Goal: Task Accomplishment & Management: Manage account settings

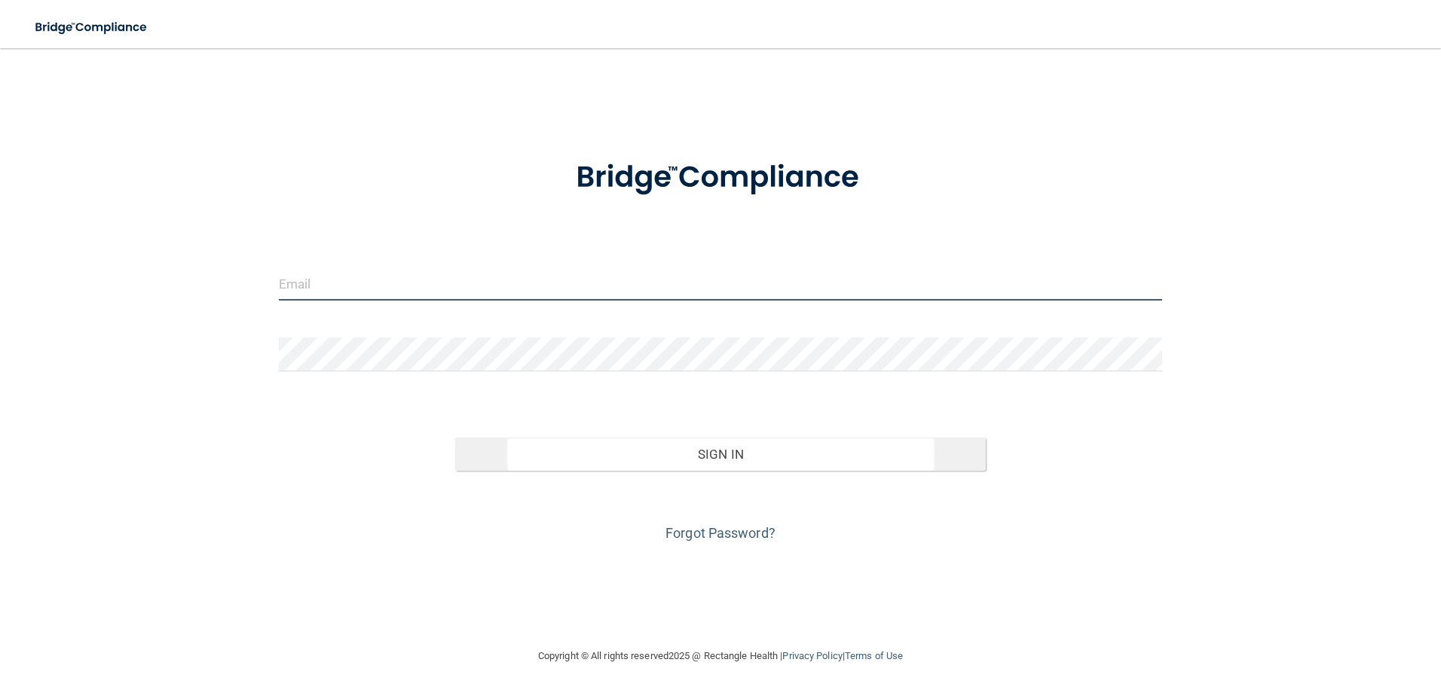
type input "[EMAIL_ADDRESS][DOMAIN_NAME]"
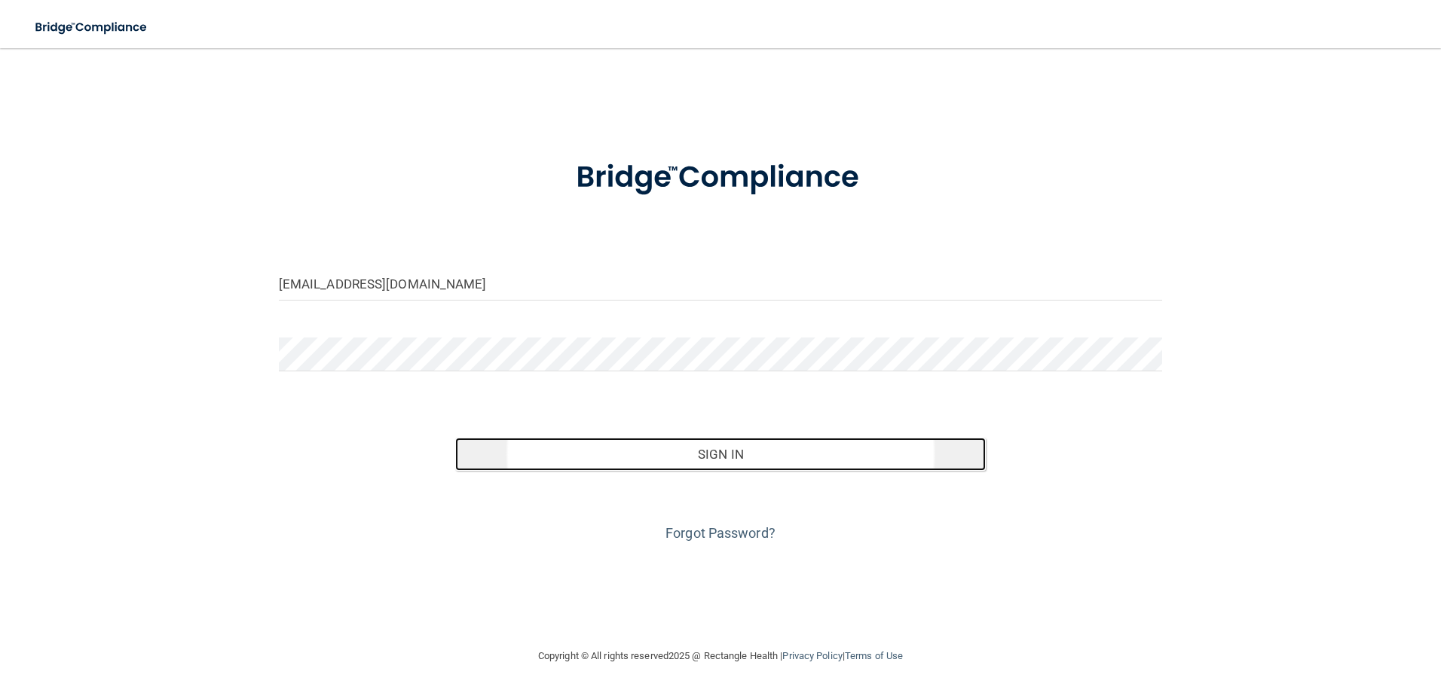
click at [721, 451] on button "Sign In" at bounding box center [720, 454] width 531 height 33
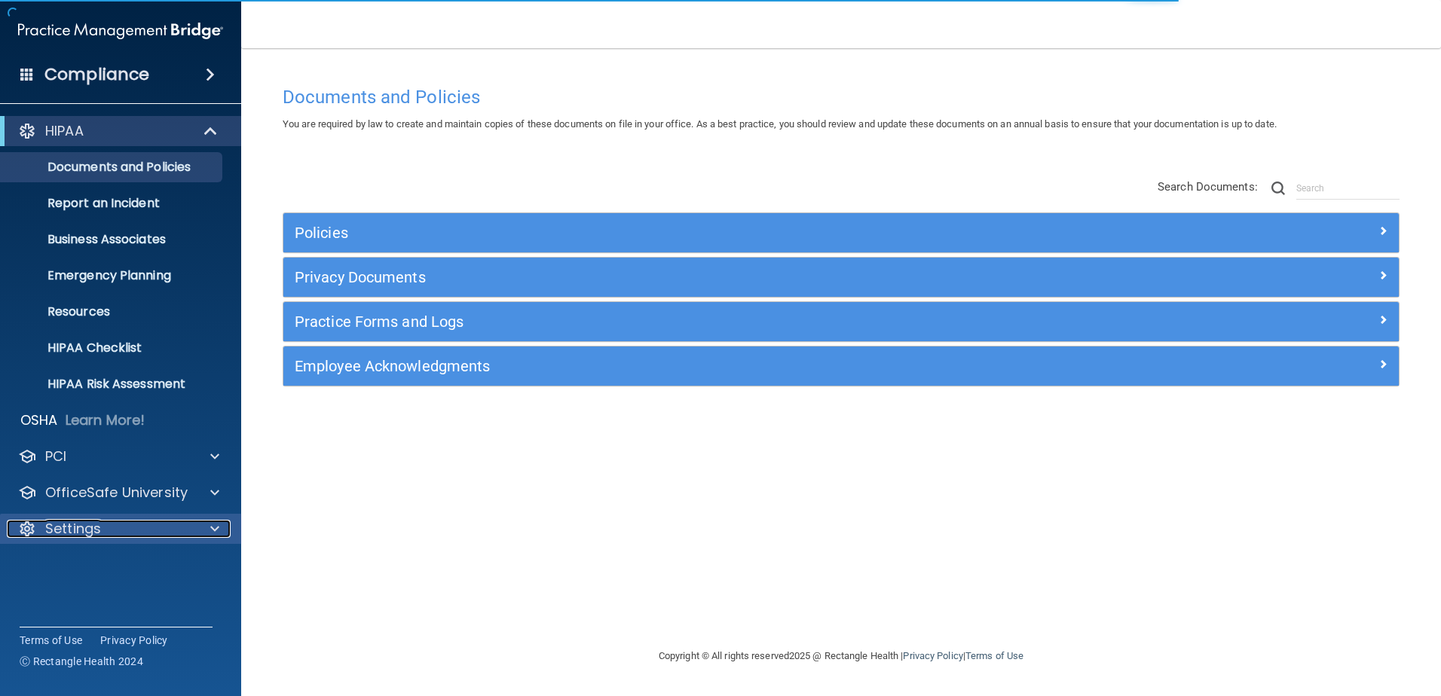
click at [214, 526] on span at bounding box center [214, 529] width 9 height 18
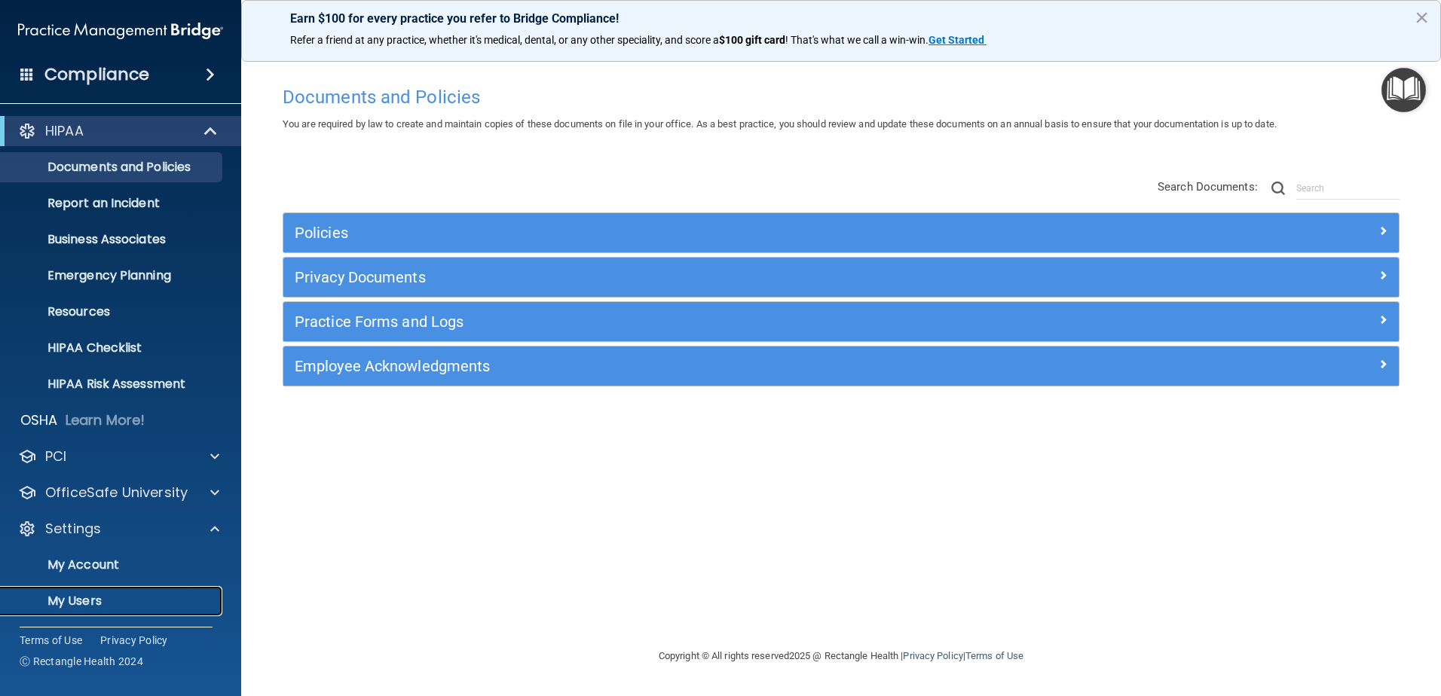
click at [96, 600] on p "My Users" at bounding box center [113, 601] width 206 height 15
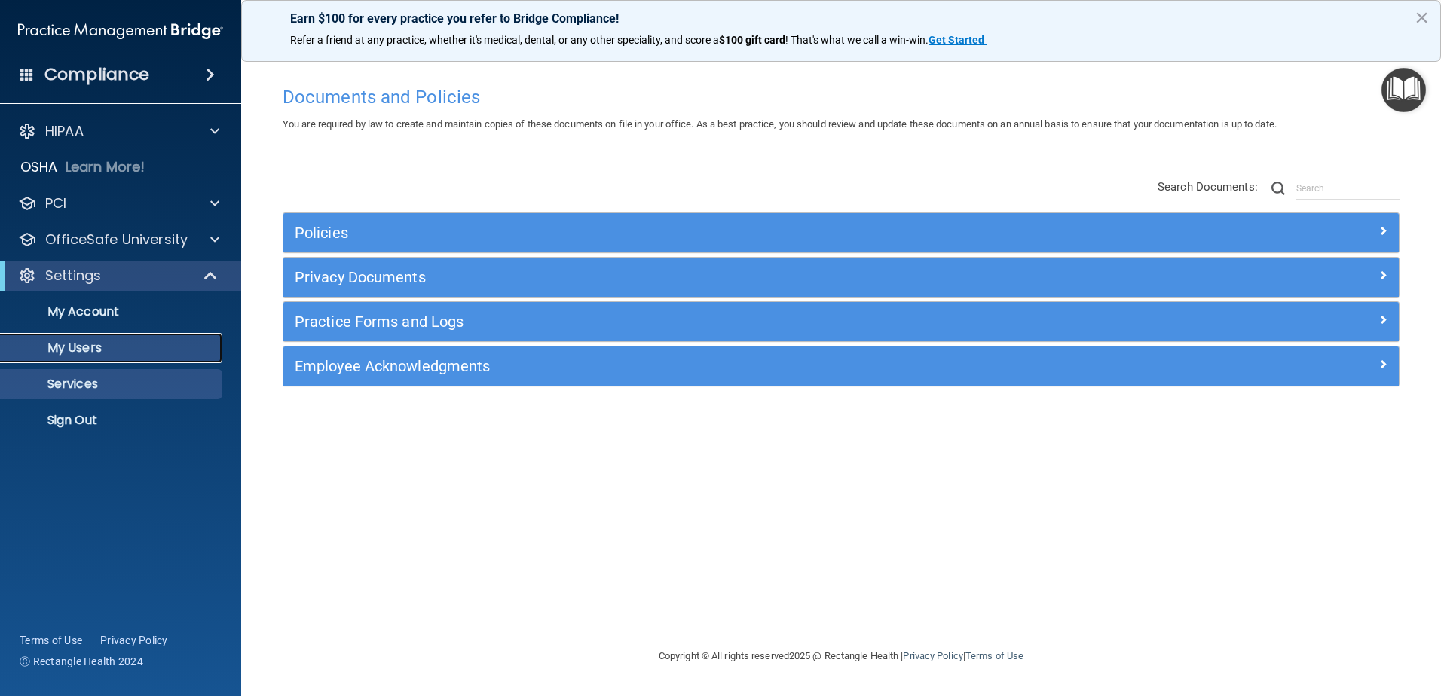
click at [96, 436] on ul "My Account My Users Services Sign Out" at bounding box center [121, 363] width 273 height 145
select select "20"
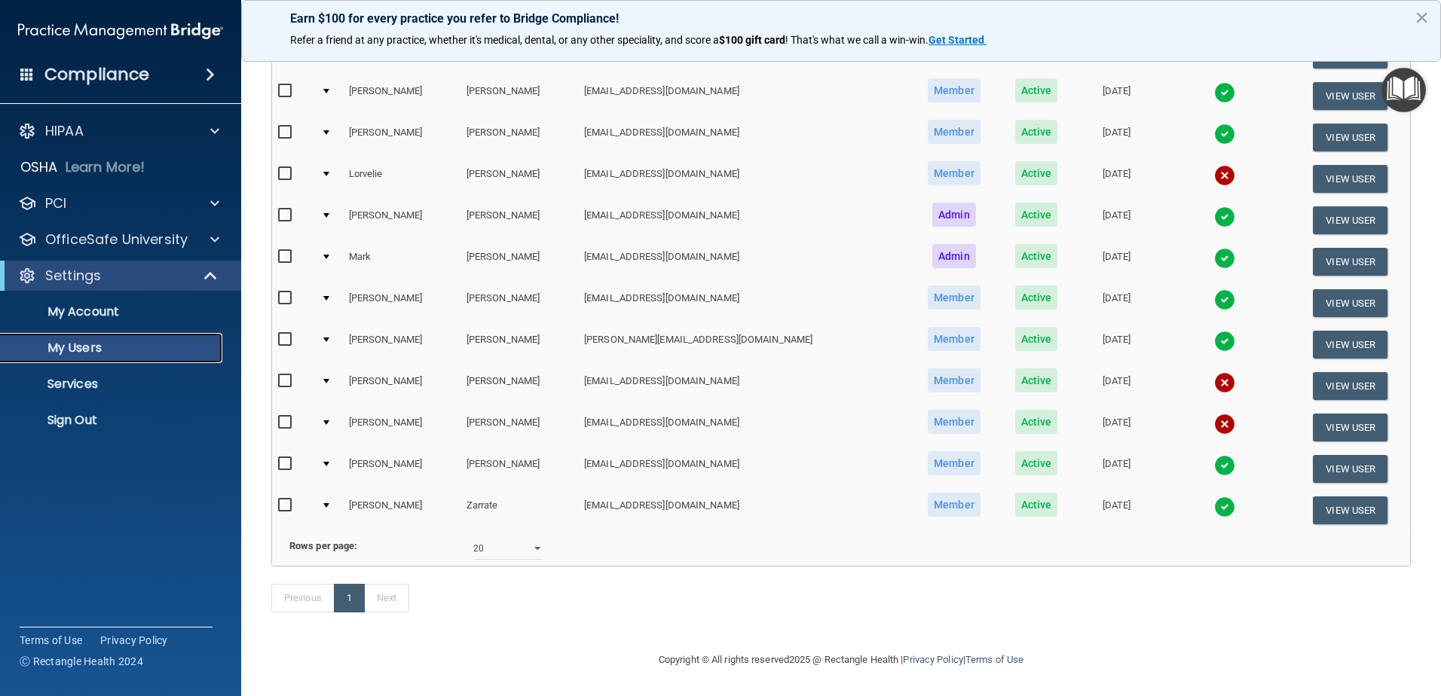
scroll to position [69, 0]
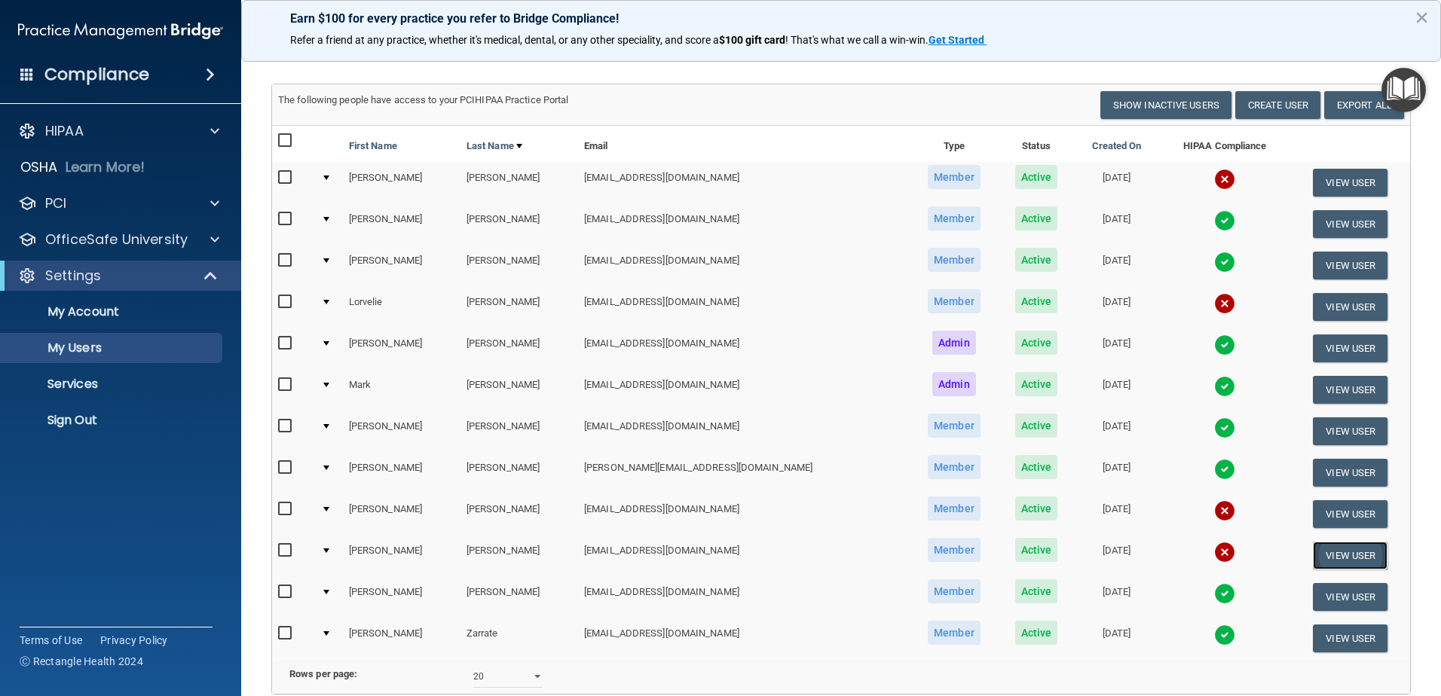
click at [1315, 558] on button "View User" at bounding box center [1350, 556] width 75 height 28
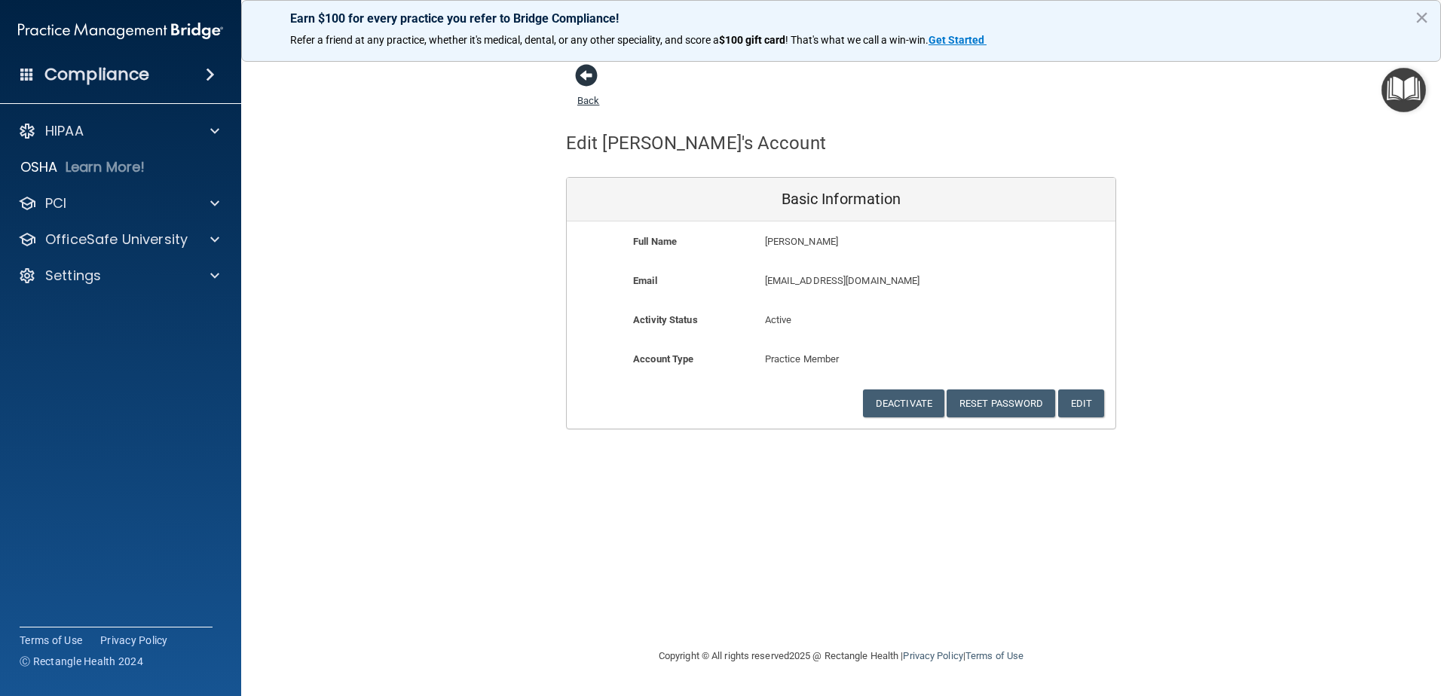
click at [585, 80] on span at bounding box center [586, 75] width 23 height 23
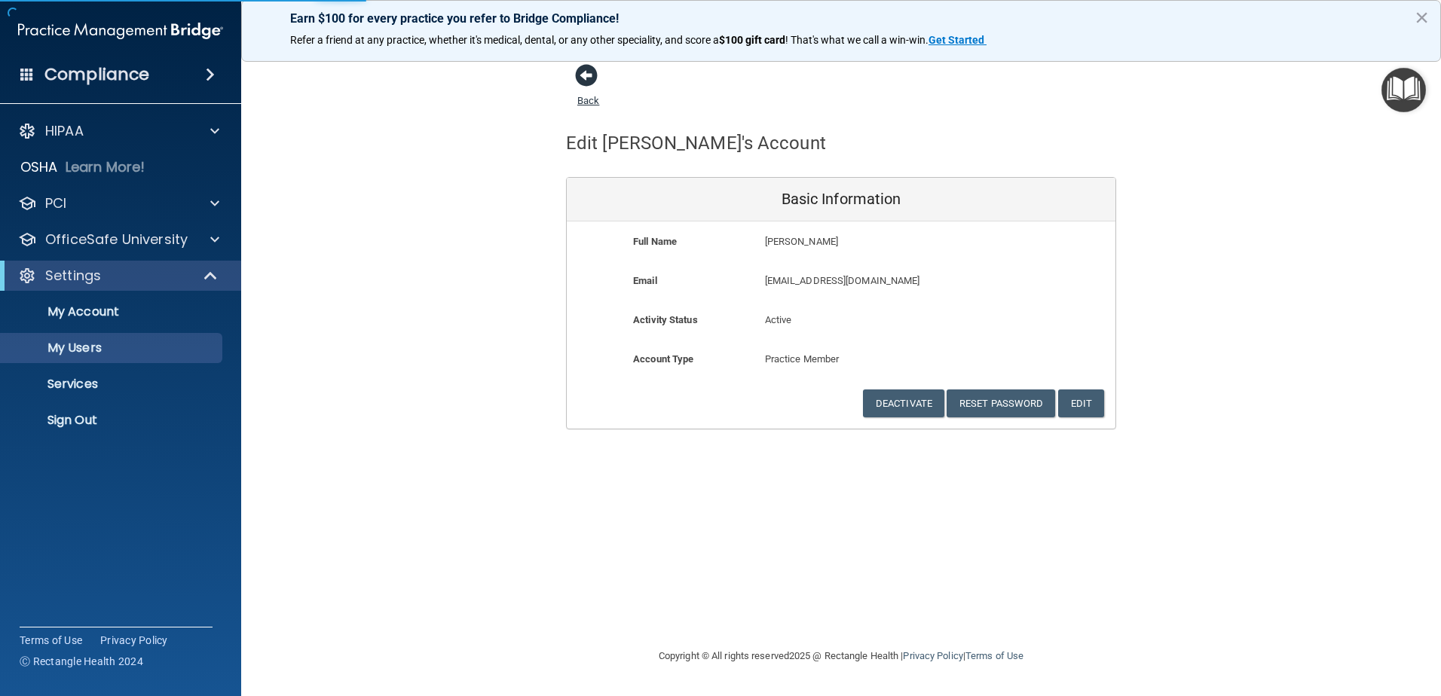
select select "20"
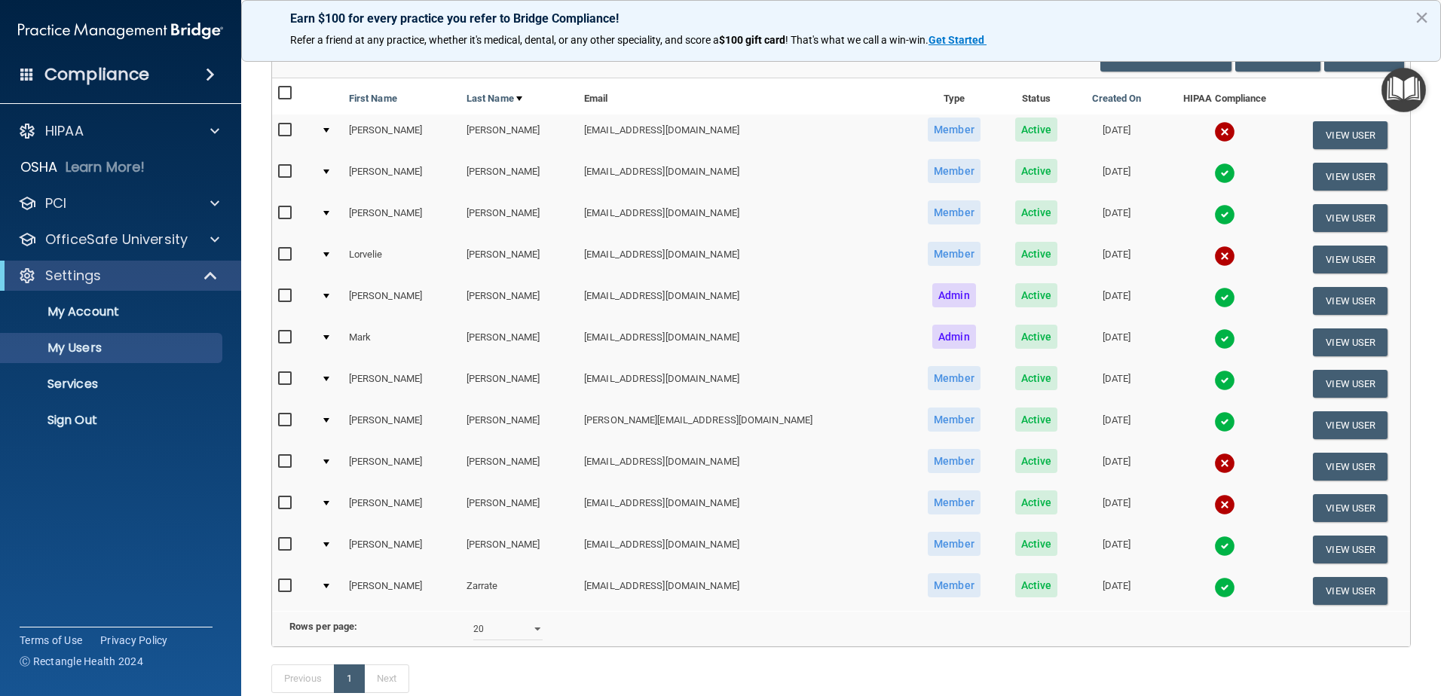
scroll to position [151, 0]
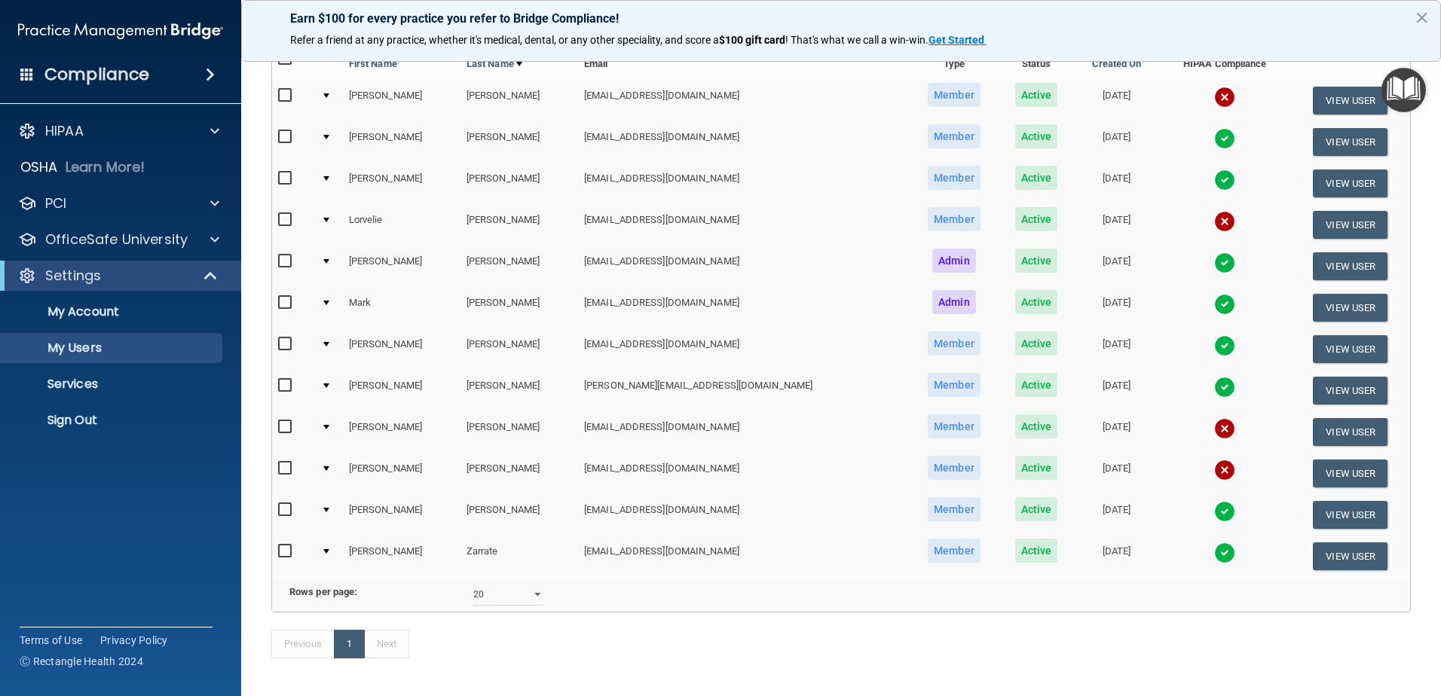
click at [288, 473] on input "checkbox" at bounding box center [286, 469] width 17 height 12
click at [286, 470] on input "checkbox" at bounding box center [286, 469] width 17 height 12
click at [286, 469] on input "checkbox" at bounding box center [286, 469] width 17 height 12
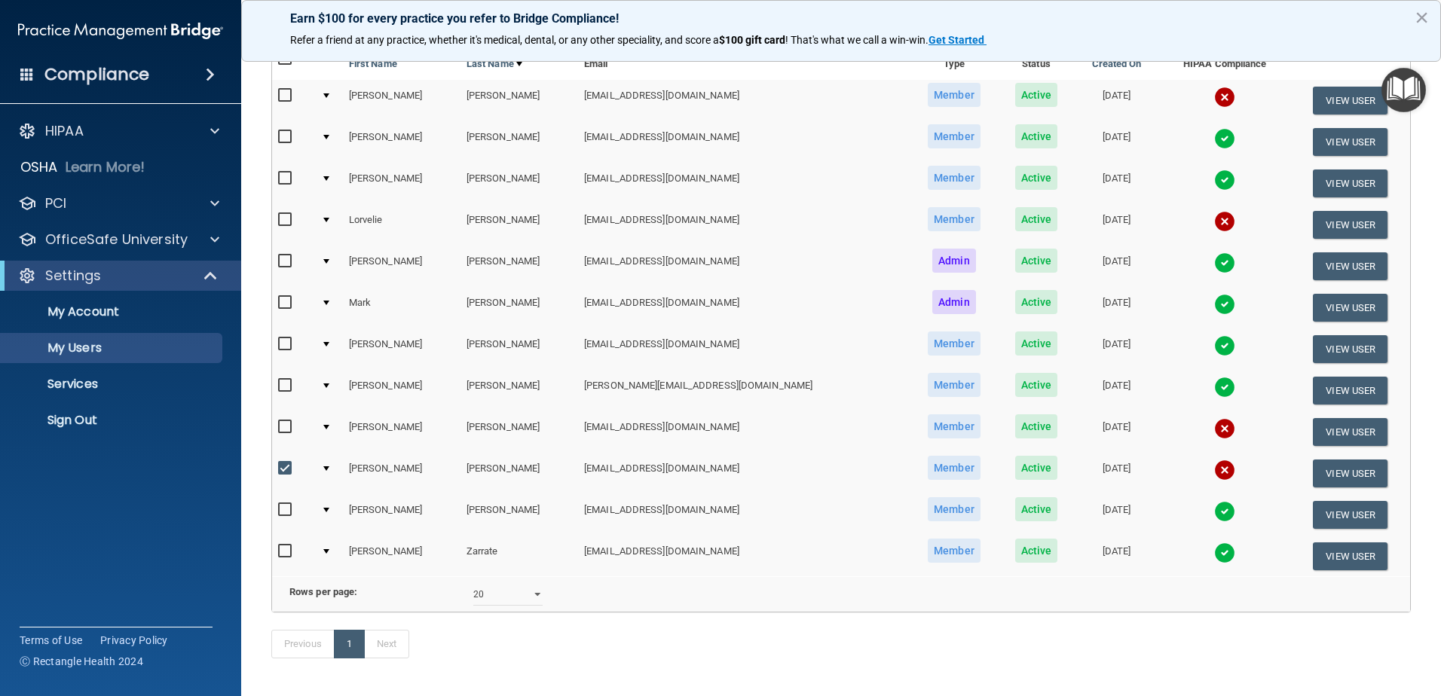
click at [286, 469] on input "checkbox" at bounding box center [286, 469] width 17 height 12
click at [288, 470] on input "checkbox" at bounding box center [286, 469] width 17 height 12
checkbox input "true"
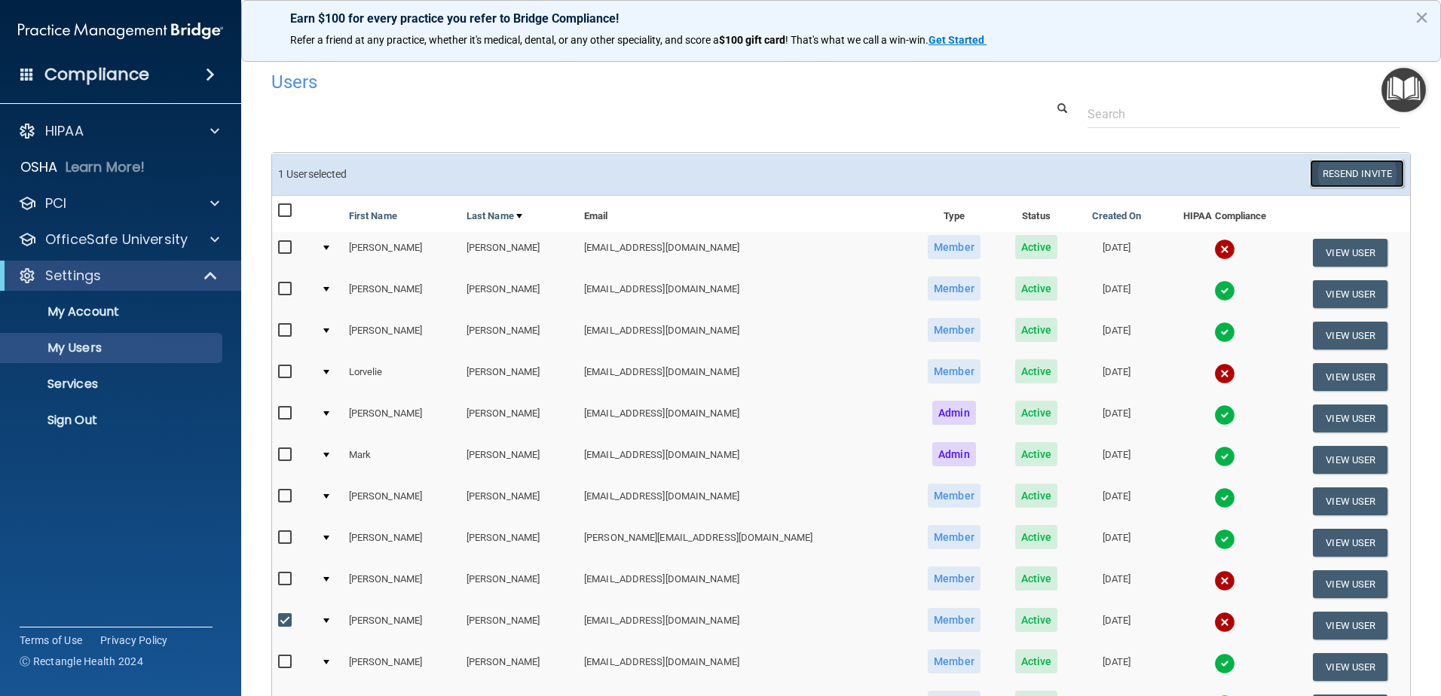
click at [1321, 176] on button "Resend Invite" at bounding box center [1357, 174] width 94 height 28
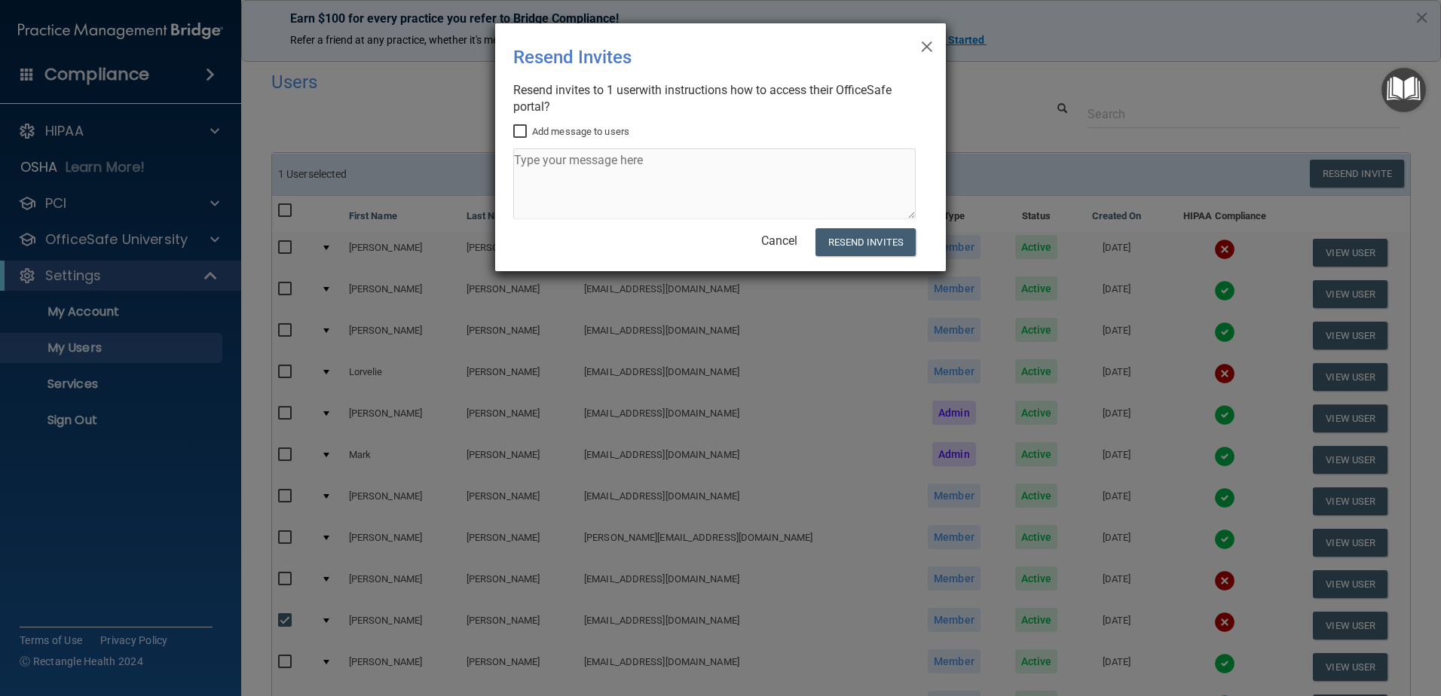
click at [522, 126] on input "Add message to users" at bounding box center [521, 132] width 17 height 12
checkbox input "true"
click at [540, 169] on textarea at bounding box center [714, 183] width 402 height 71
click at [557, 169] on textarea at bounding box center [714, 183] width 402 height 71
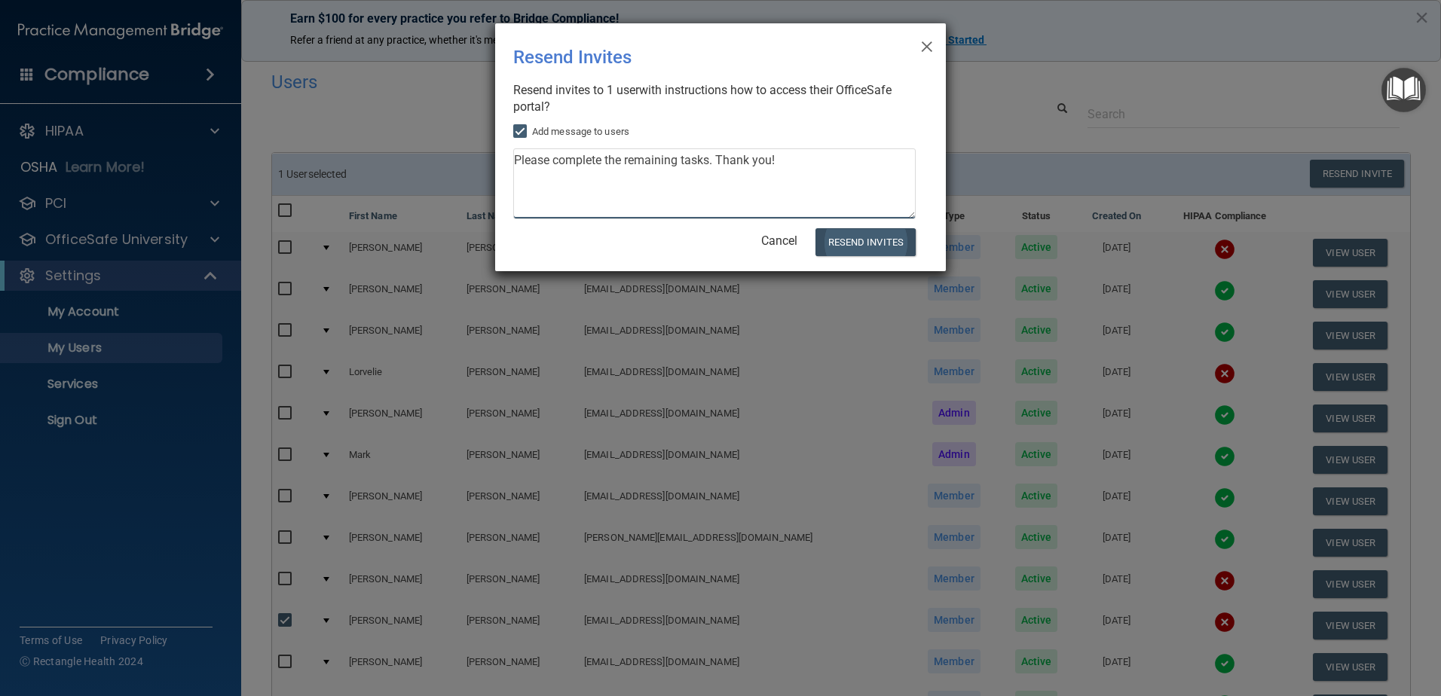
type textarea "Please complete the remaining tasks. Thank you!"
click at [852, 244] on button "Resend Invites" at bounding box center [866, 242] width 100 height 28
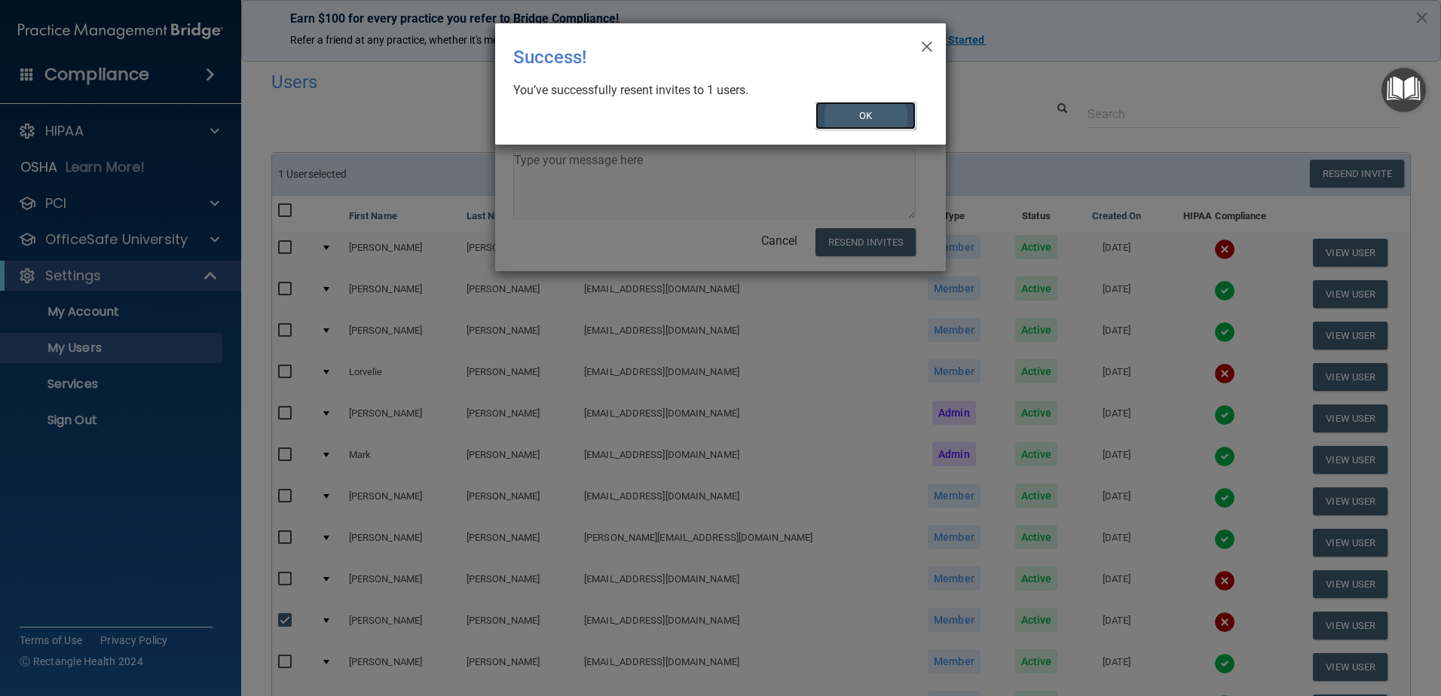
click at [836, 112] on button "OK" at bounding box center [866, 116] width 101 height 28
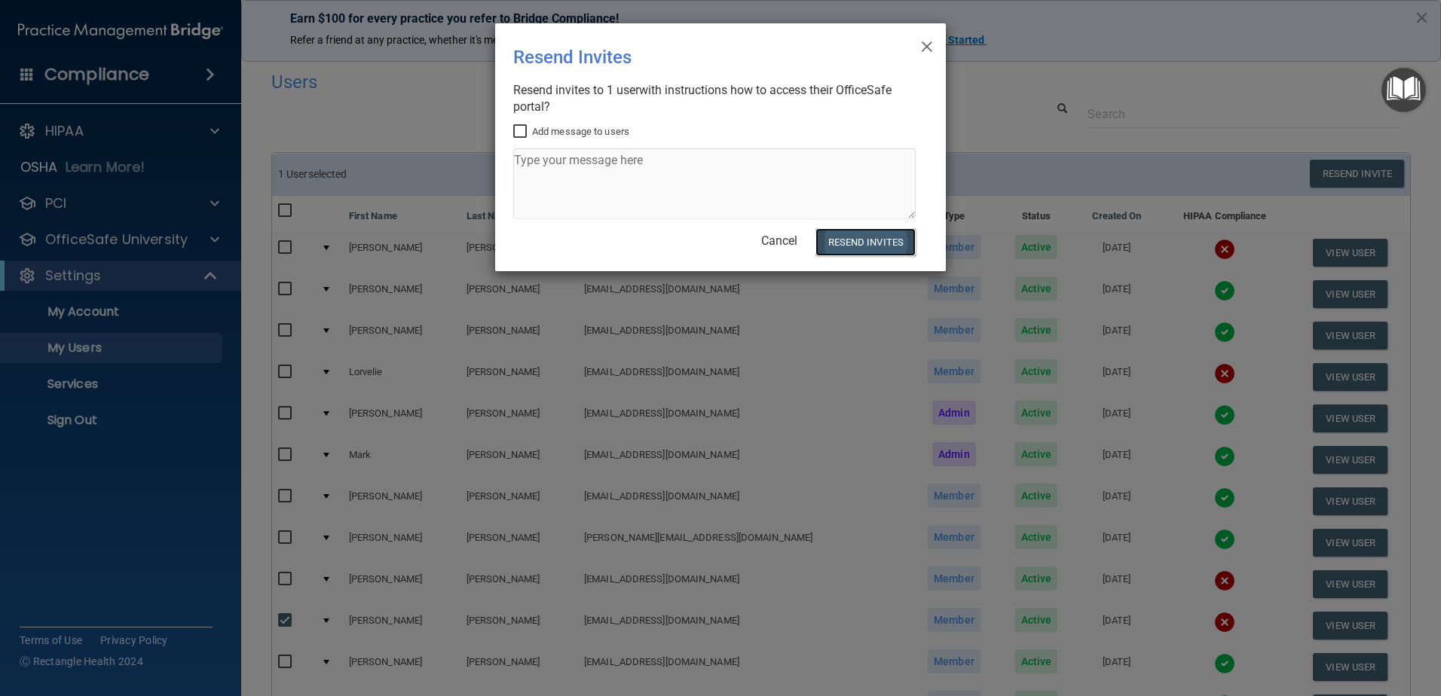
click at [873, 240] on button "Resend Invites" at bounding box center [866, 242] width 100 height 28
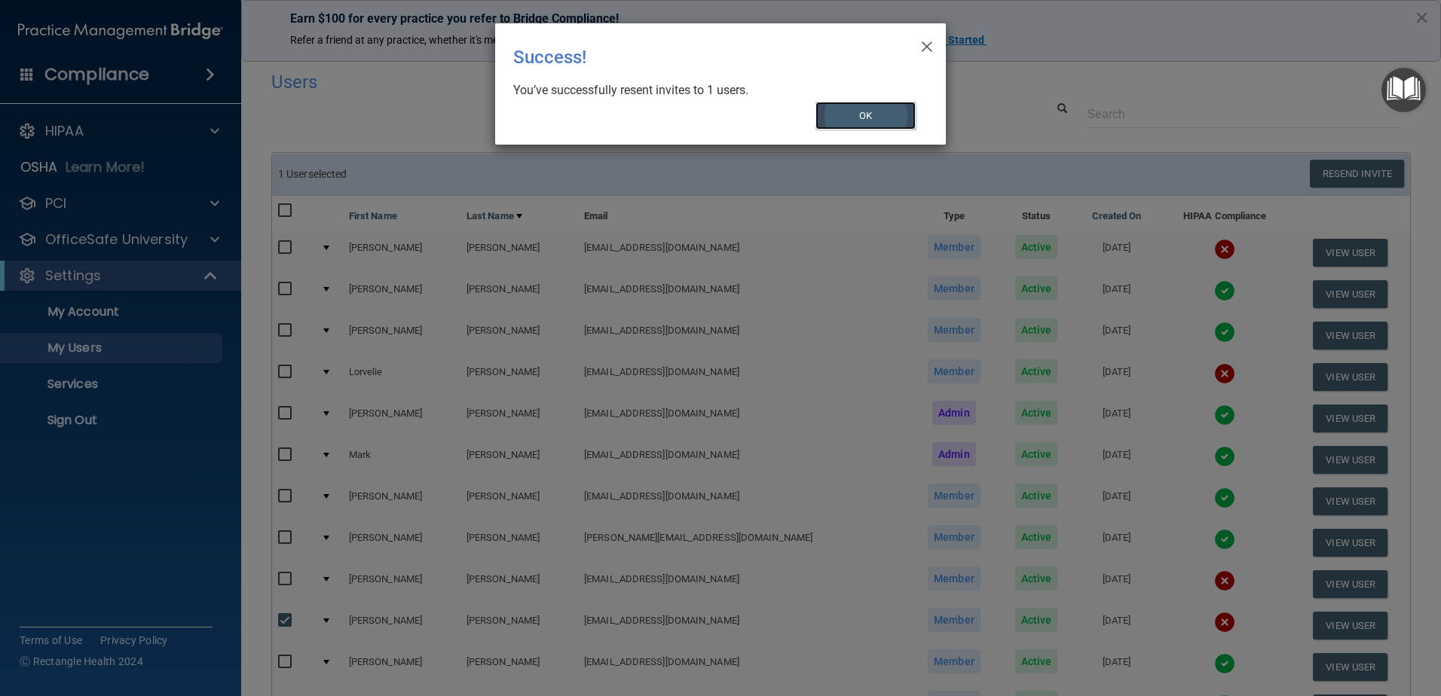
click at [868, 124] on button "OK" at bounding box center [866, 116] width 101 height 28
click at [868, 124] on div "× Close Success! You’ve successfully resent invites to 1 users. OK" at bounding box center [720, 83] width 451 height 121
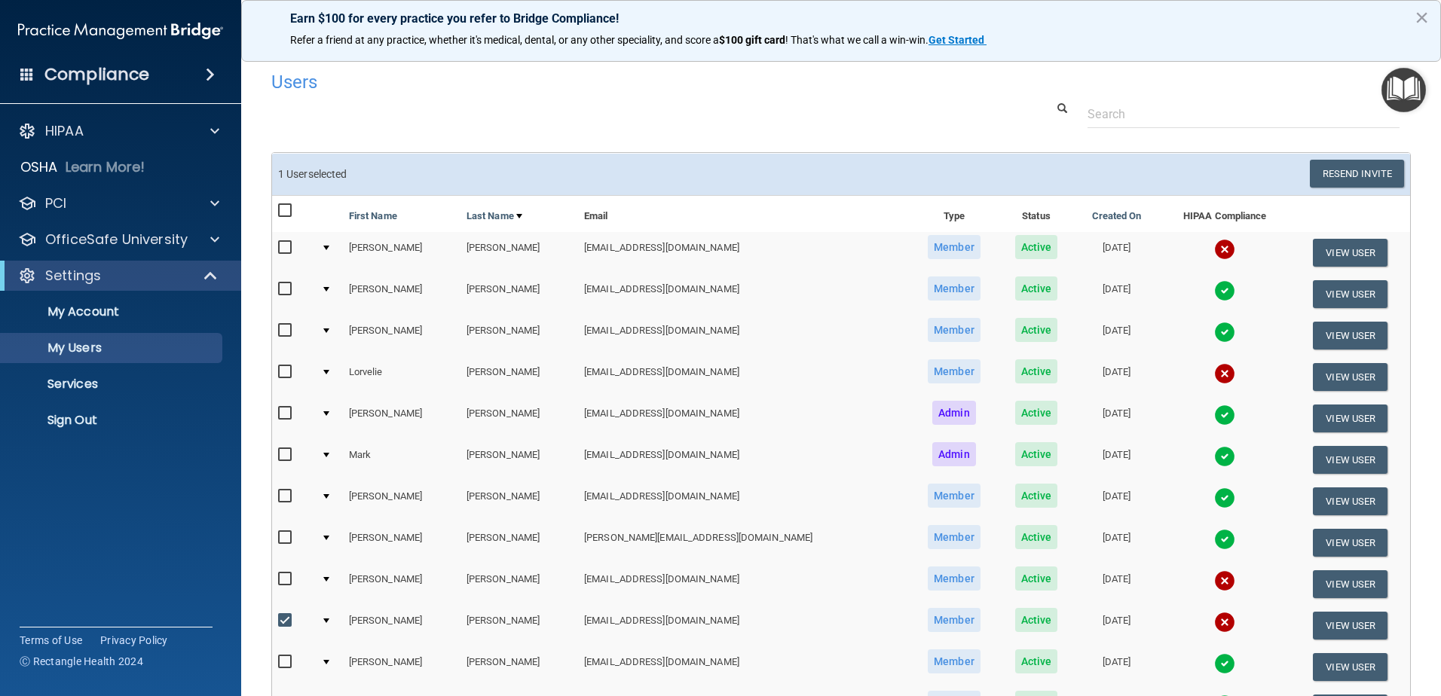
click at [283, 618] on input "checkbox" at bounding box center [286, 621] width 17 height 12
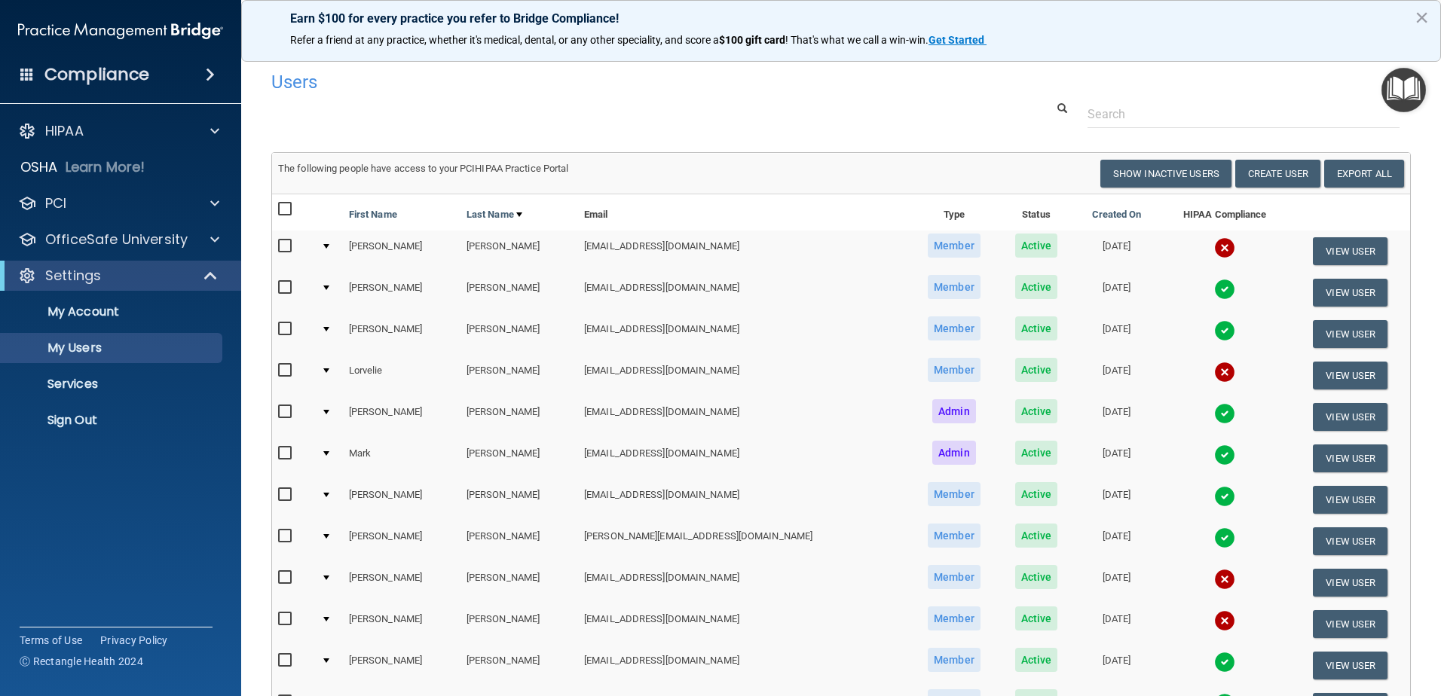
click at [283, 618] on input "checkbox" at bounding box center [286, 620] width 17 height 12
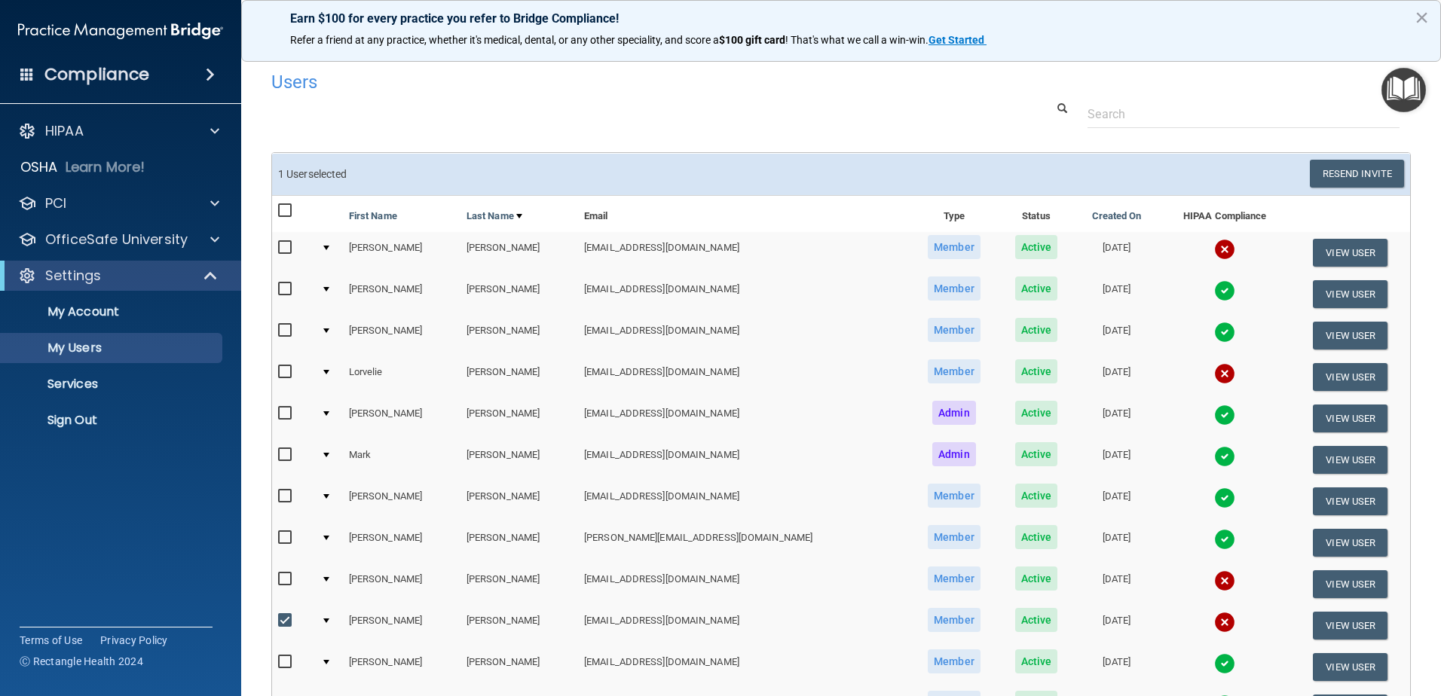
click at [275, 623] on td at bounding box center [293, 625] width 43 height 41
click at [284, 620] on input "checkbox" at bounding box center [286, 621] width 17 height 12
click at [289, 618] on input "checkbox" at bounding box center [286, 621] width 17 height 12
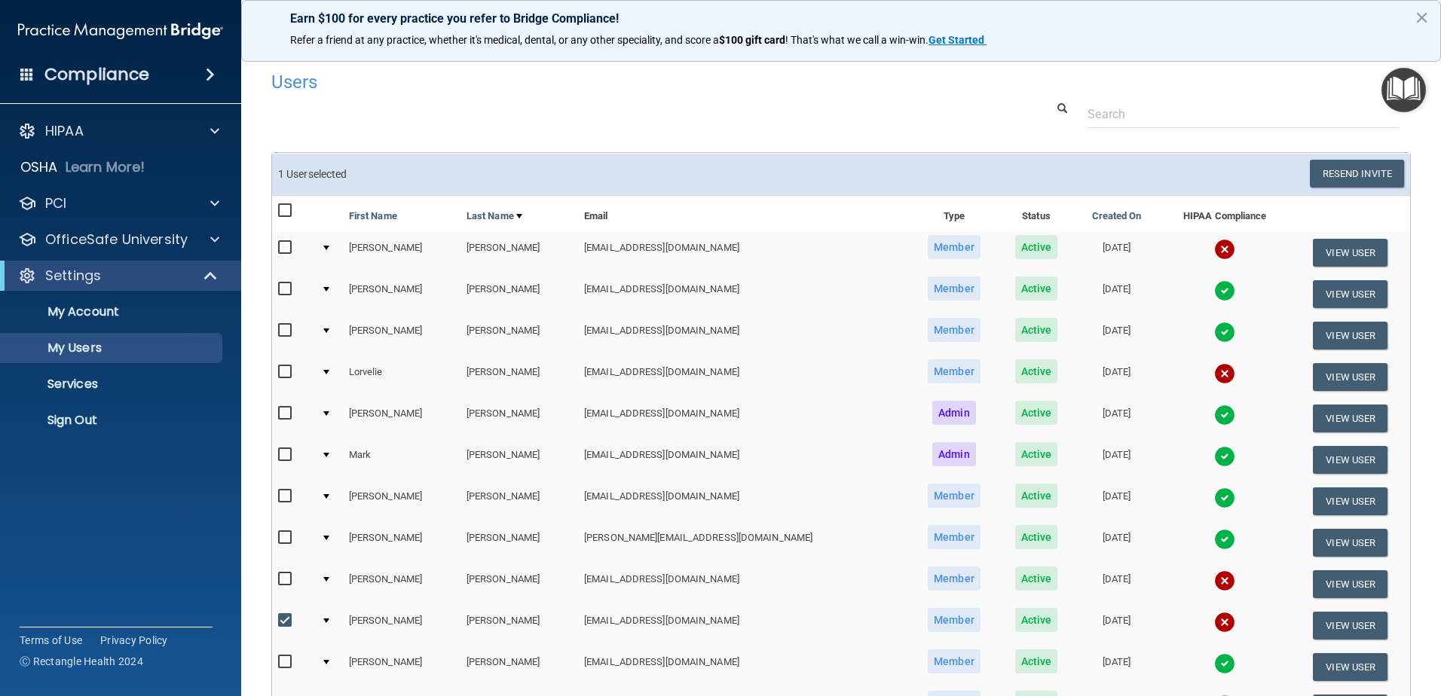
click at [289, 618] on input "checkbox" at bounding box center [286, 621] width 17 height 12
checkbox input "false"
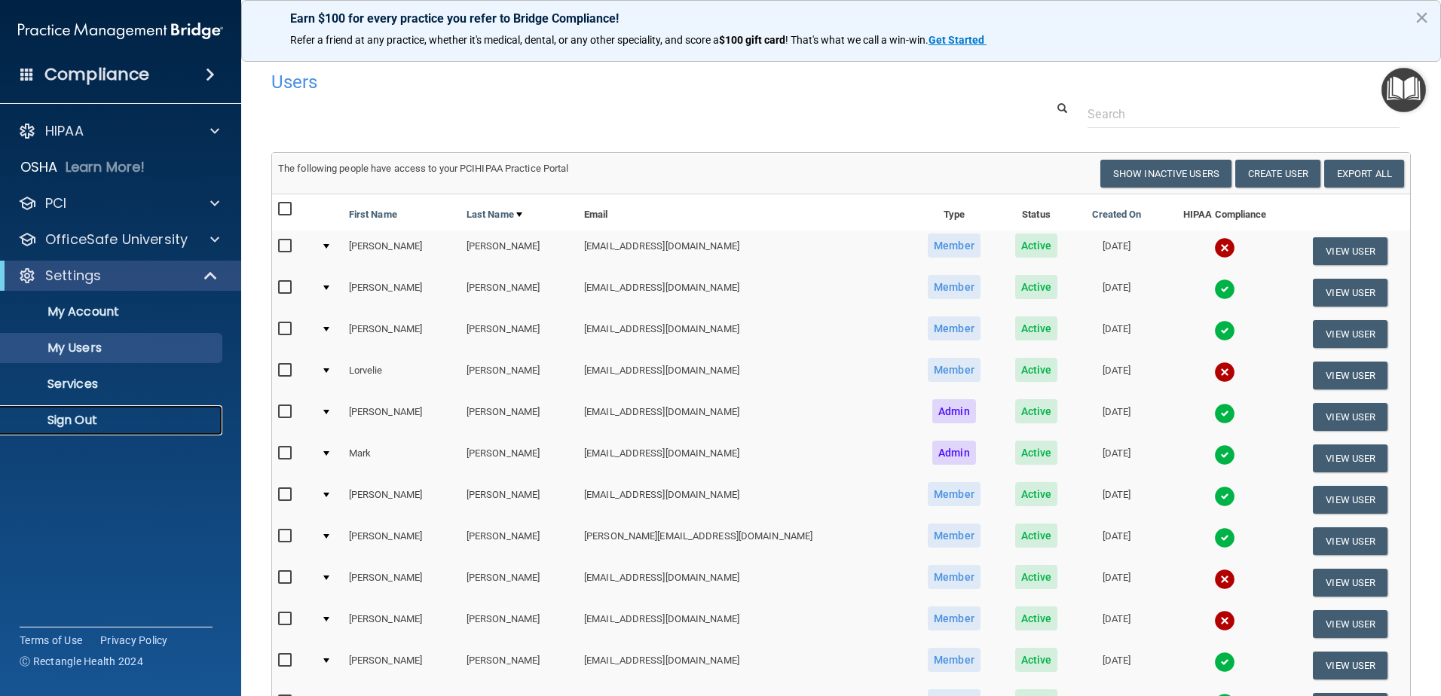
click at [68, 422] on p "Sign Out" at bounding box center [113, 420] width 206 height 15
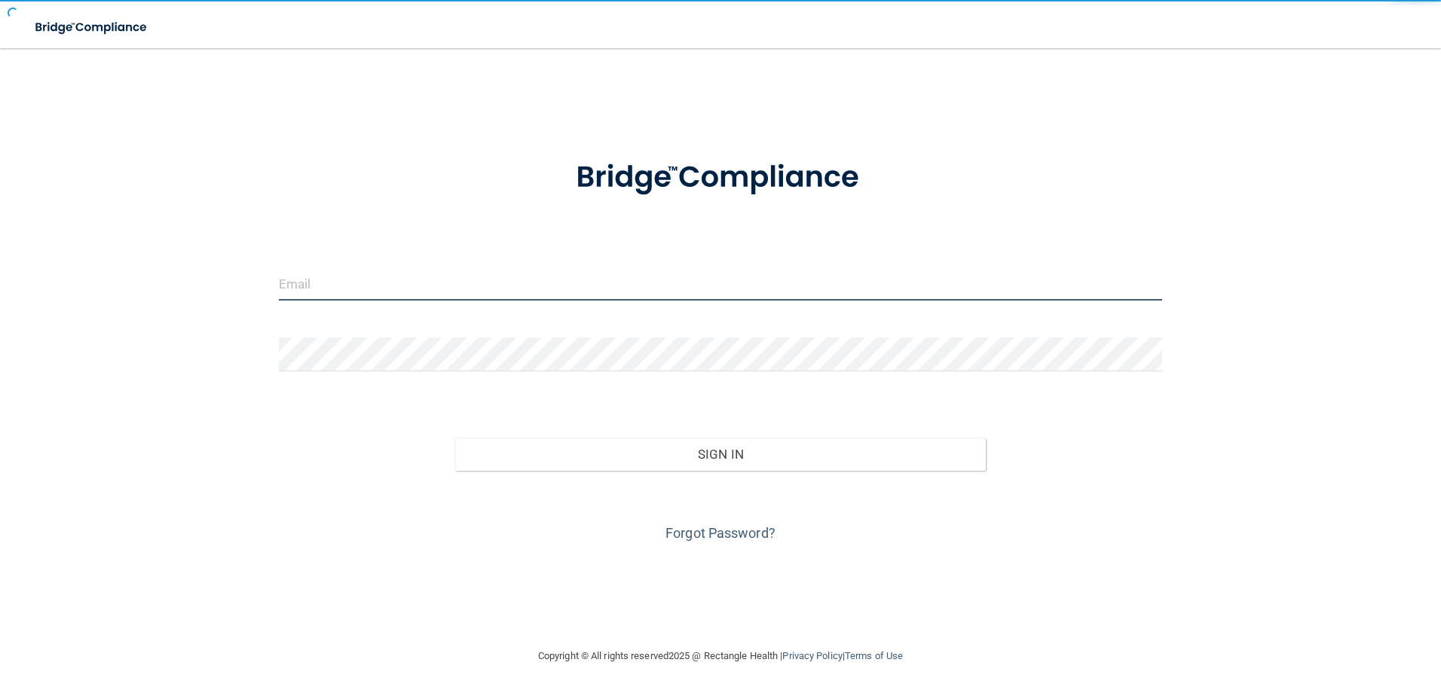
type input "[EMAIL_ADDRESS][DOMAIN_NAME]"
